Goal: Transaction & Acquisition: Book appointment/travel/reservation

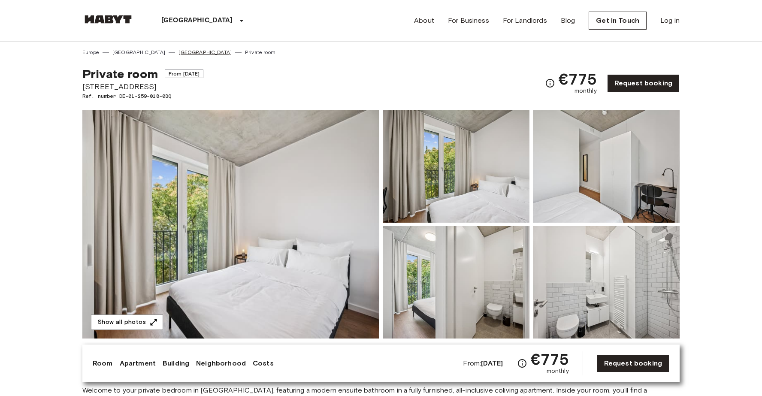
click at [178, 52] on link "[GEOGRAPHIC_DATA]" at bounding box center [204, 52] width 53 height 8
click at [178, 54] on link "[GEOGRAPHIC_DATA]" at bounding box center [204, 52] width 53 height 8
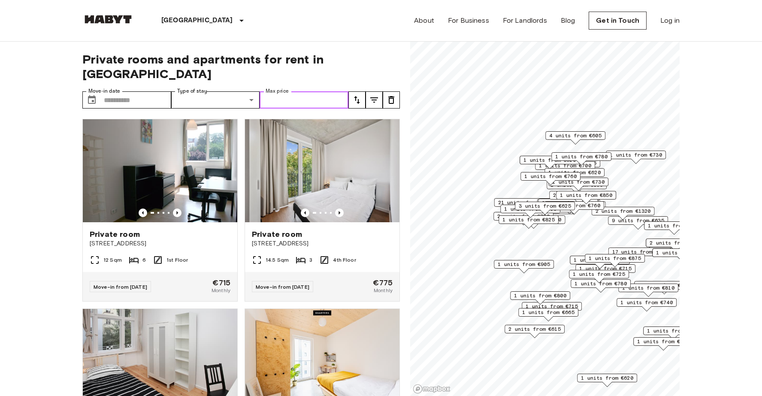
click at [288, 91] on input "Max price" at bounding box center [304, 99] width 89 height 17
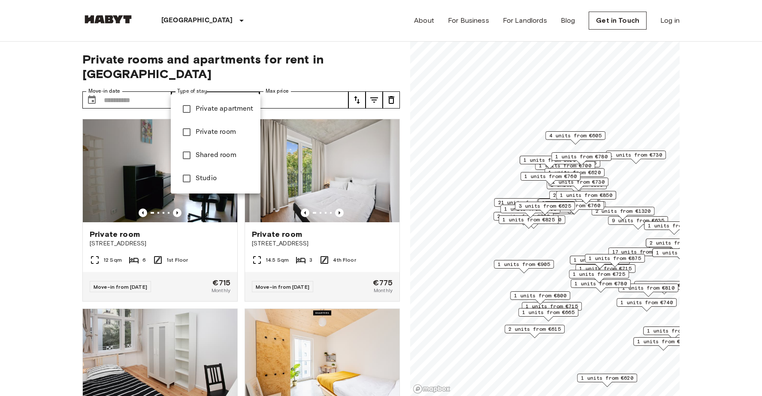
click at [235, 89] on div at bounding box center [381, 198] width 762 height 396
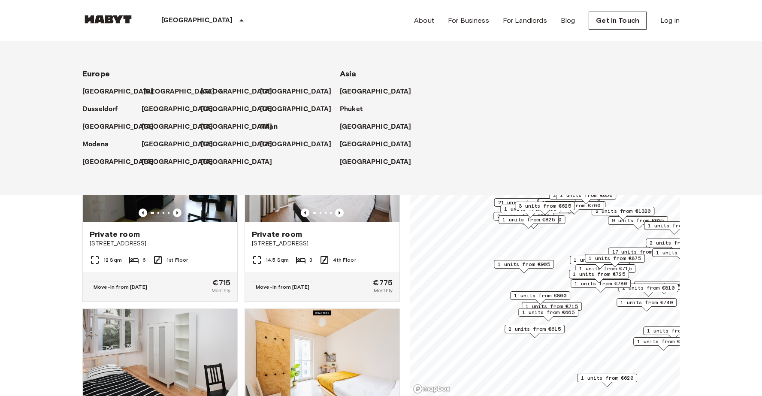
click at [160, 92] on p "[GEOGRAPHIC_DATA]" at bounding box center [179, 92] width 72 height 10
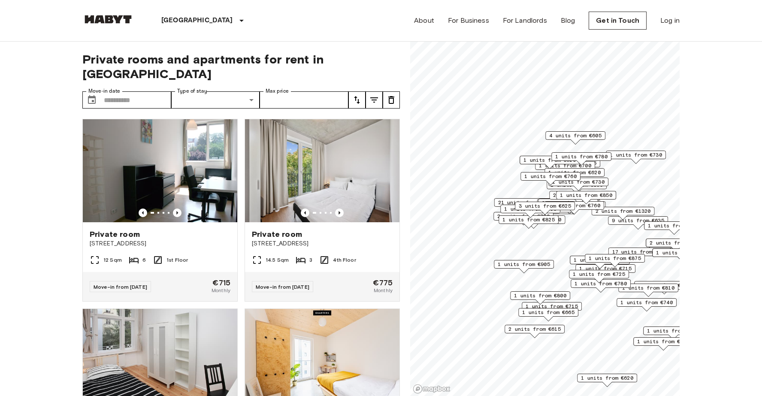
click at [361, 24] on div "Berlin Europe Amsterdam Berlin Brussels Cologne Dusseldorf Frankfurt Graz Hambu…" at bounding box center [380, 20] width 597 height 41
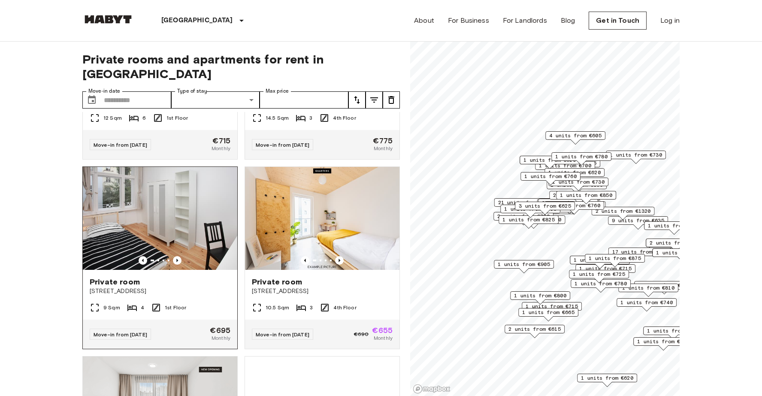
scroll to position [144, 0]
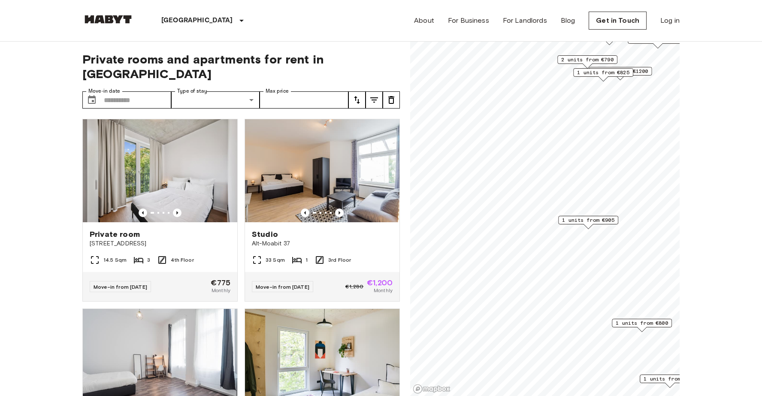
click at [594, 218] on span "1 units from €905" at bounding box center [588, 220] width 52 height 8
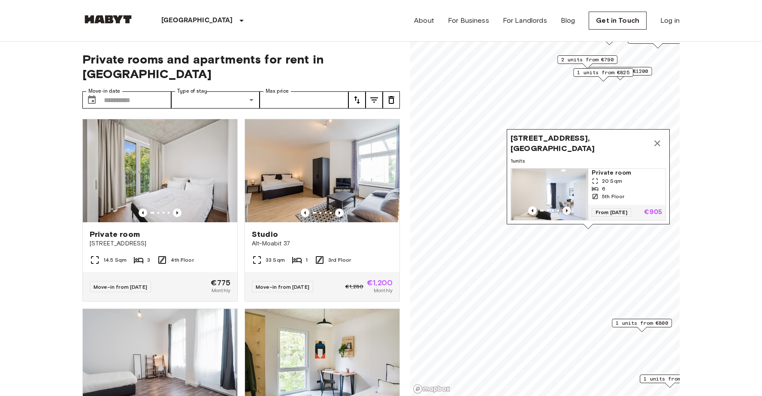
click at [566, 210] on icon "Previous image" at bounding box center [567, 210] width 2 height 3
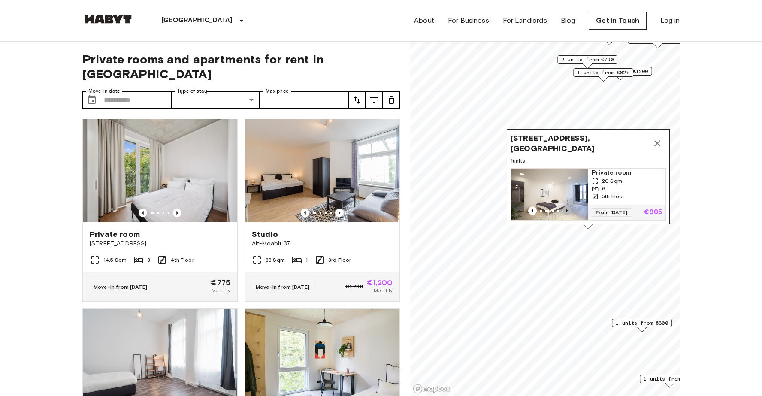
click at [565, 211] on icon "Previous image" at bounding box center [566, 210] width 9 height 9
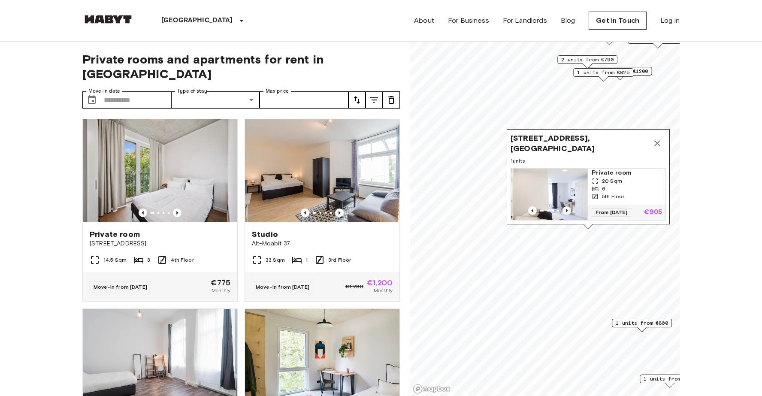
click at [565, 211] on icon "Previous image" at bounding box center [566, 210] width 9 height 9
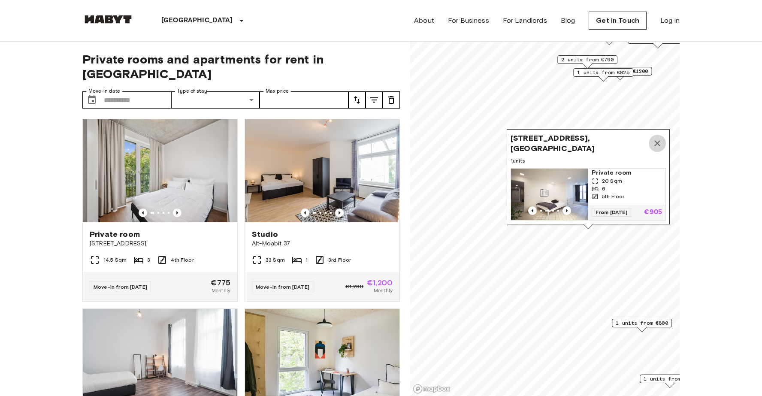
click at [654, 140] on icon "Map marker" at bounding box center [657, 143] width 10 height 10
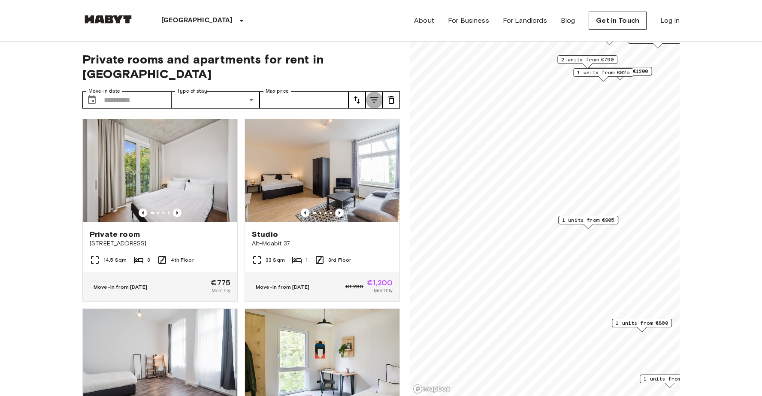
click at [369, 95] on icon "tune" at bounding box center [374, 100] width 10 height 10
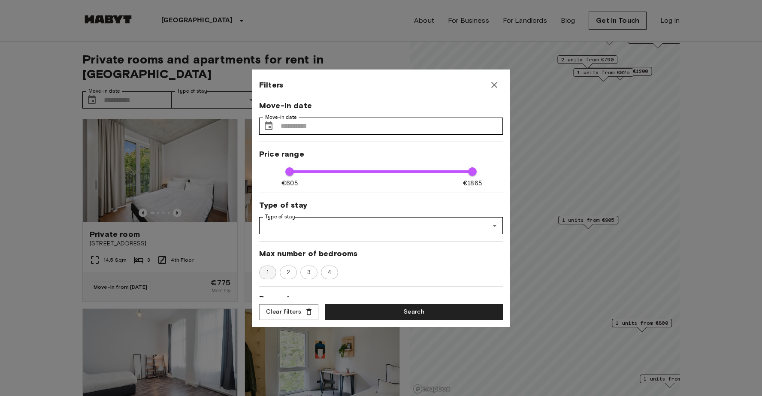
click at [273, 274] on span "1" at bounding box center [268, 272] width 12 height 9
click at [292, 275] on span "2" at bounding box center [288, 272] width 13 height 9
click at [269, 272] on span "1" at bounding box center [268, 272] width 12 height 9
type input "**"
click at [346, 319] on button "Search" at bounding box center [414, 312] width 178 height 16
